Goal: Navigation & Orientation: Find specific page/section

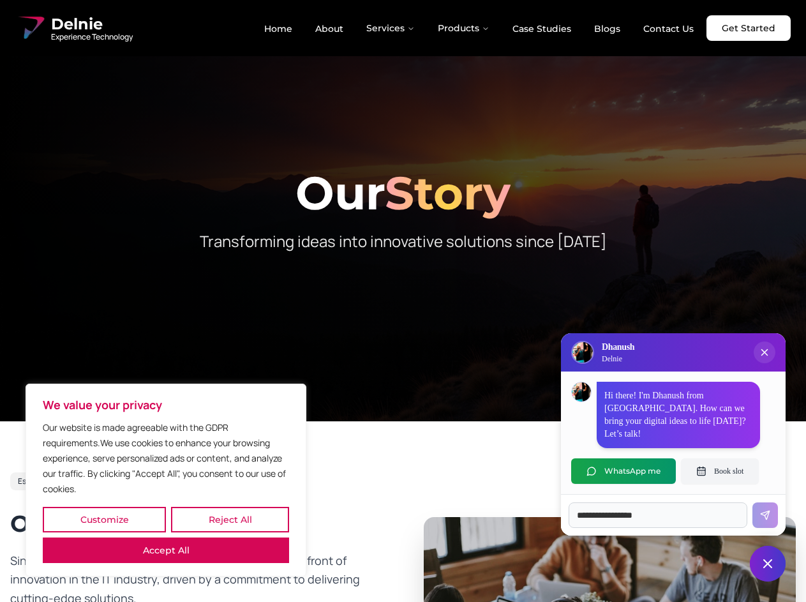
click at [104, 519] on button "Customize" at bounding box center [104, 520] width 123 height 26
click at [0, 0] on div at bounding box center [0, 0] width 0 height 0
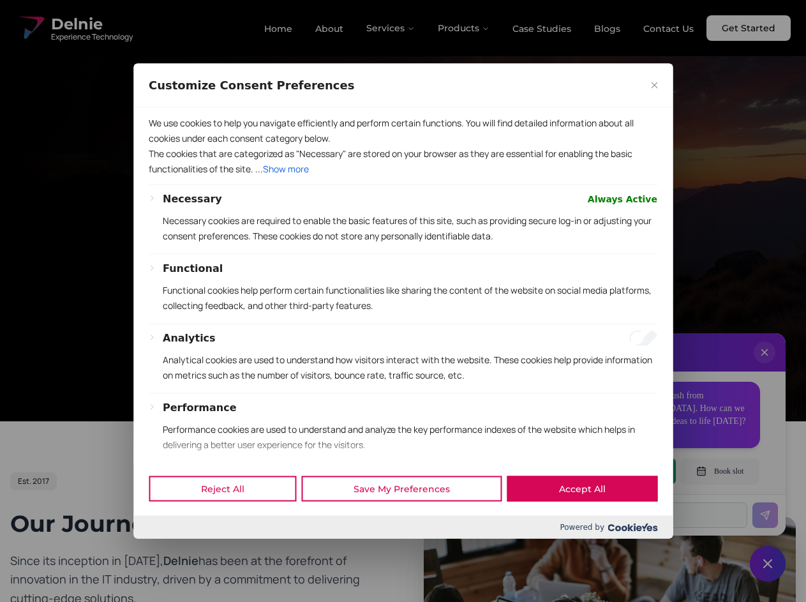
click at [166, 145] on p "We use cookies to help you navigate efficiently and perform certain functions. …" at bounding box center [403, 130] width 508 height 31
click at [403, 176] on p "The cookies that are categorized as "Necessary" are stored on your browser as t…" at bounding box center [403, 160] width 508 height 31
click at [391, 28] on div at bounding box center [403, 301] width 806 height 602
click at [464, 28] on div at bounding box center [403, 301] width 806 height 602
click at [764, 365] on div at bounding box center [403, 301] width 806 height 602
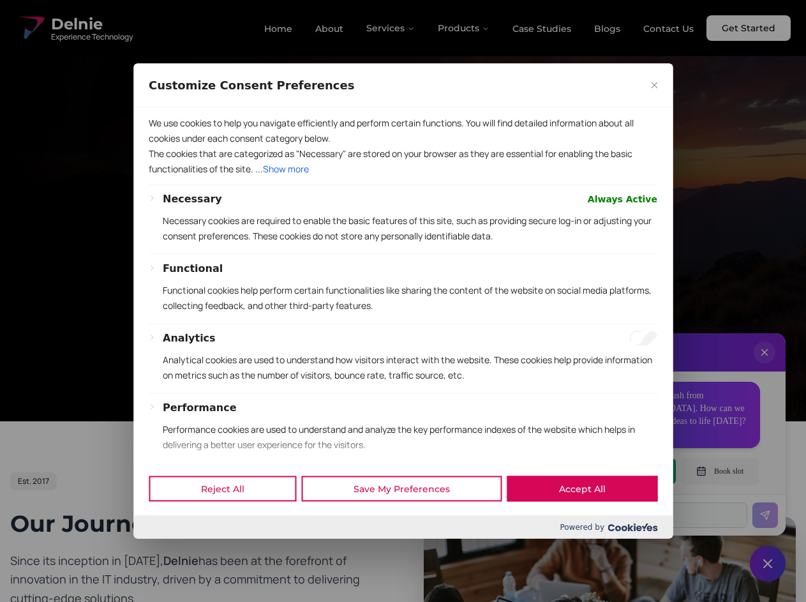
click at [623, 471] on div "Reject All Save My Preferences Accept All" at bounding box center [402, 488] width 539 height 54
click at [720, 471] on div at bounding box center [403, 301] width 806 height 602
click at [768, 563] on div at bounding box center [403, 301] width 806 height 602
